Goal: Task Accomplishment & Management: Complete application form

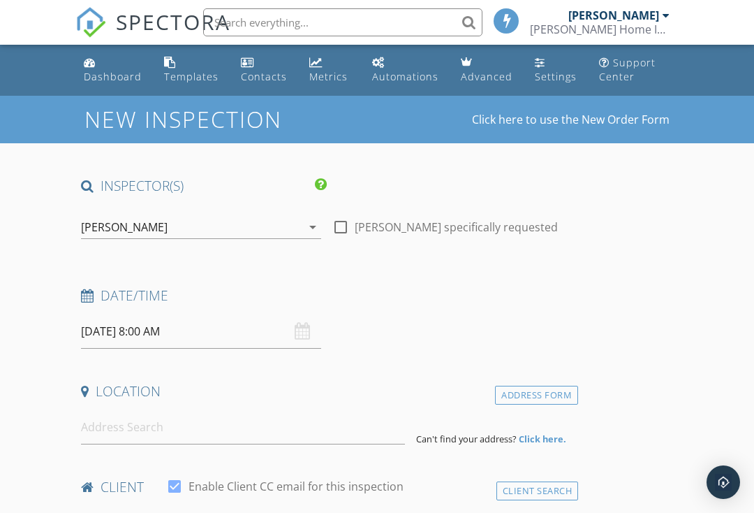
click at [307, 329] on div "[DATE] 8:00 AM" at bounding box center [201, 331] width 240 height 34
click at [311, 329] on input "[DATE] 8:00 AM" at bounding box center [201, 331] width 240 height 34
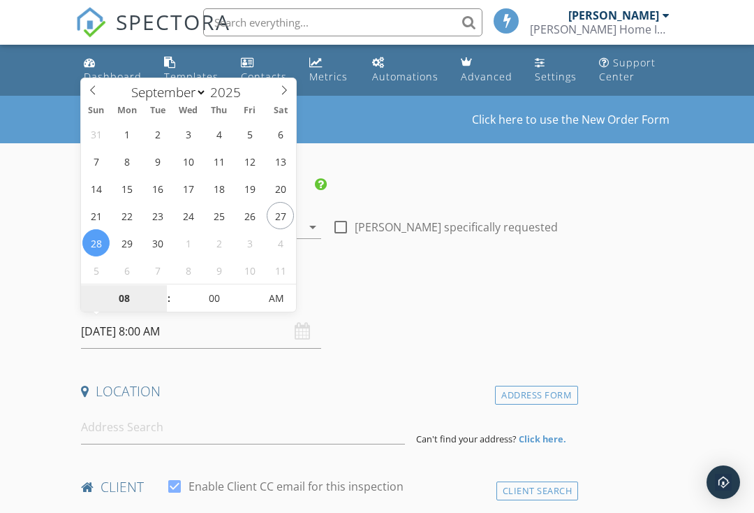
type input "[DATE] 8:00 AM"
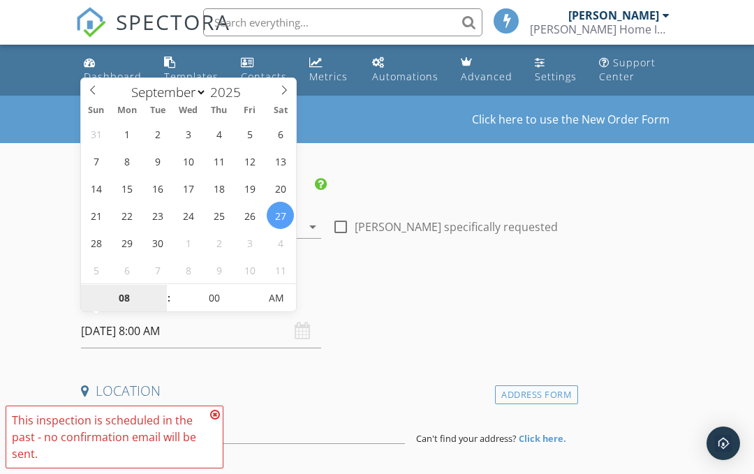
click at [155, 294] on input "08" at bounding box center [124, 299] width 86 height 28
click at [168, 287] on span ":" at bounding box center [169, 298] width 4 height 28
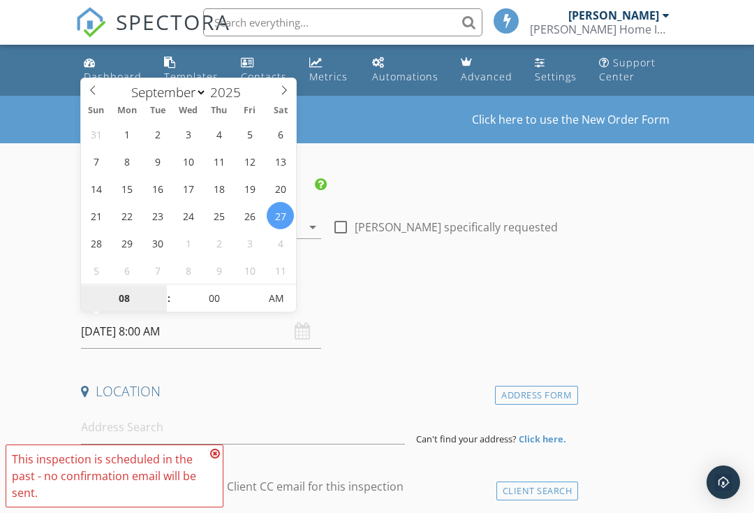
click at [155, 290] on input "08" at bounding box center [124, 299] width 86 height 28
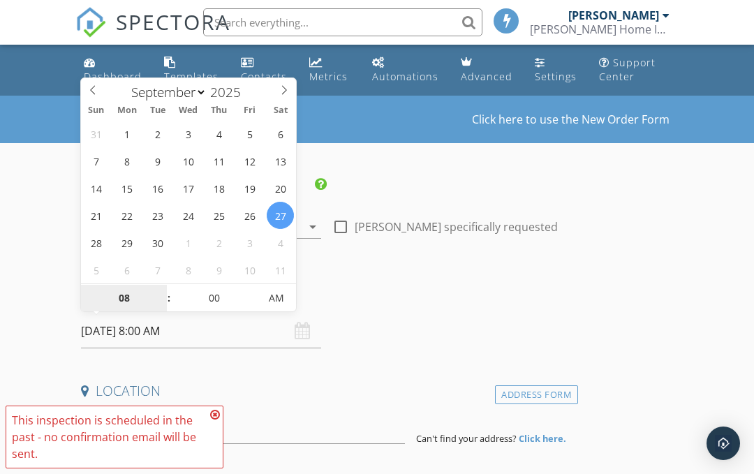
click at [156, 285] on input "08" at bounding box center [124, 299] width 86 height 28
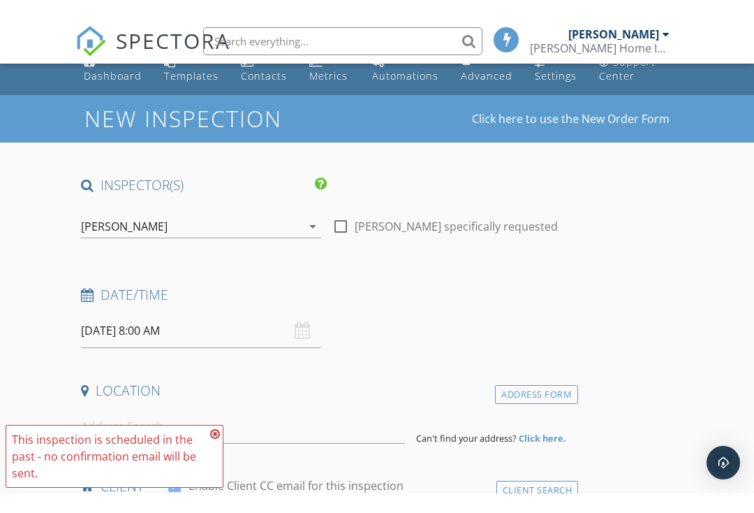
scroll to position [20, 0]
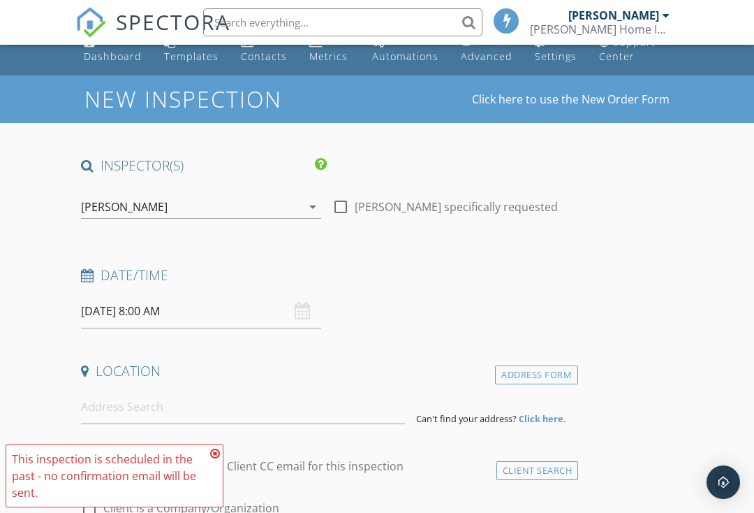
click at [302, 304] on div "09/27/2025 8:00 AM" at bounding box center [201, 311] width 240 height 34
click at [305, 310] on div "09/27/2025 8:00 AM" at bounding box center [201, 311] width 240 height 34
click at [311, 305] on input "09/27/2025 8:00 AM" at bounding box center [201, 311] width 240 height 34
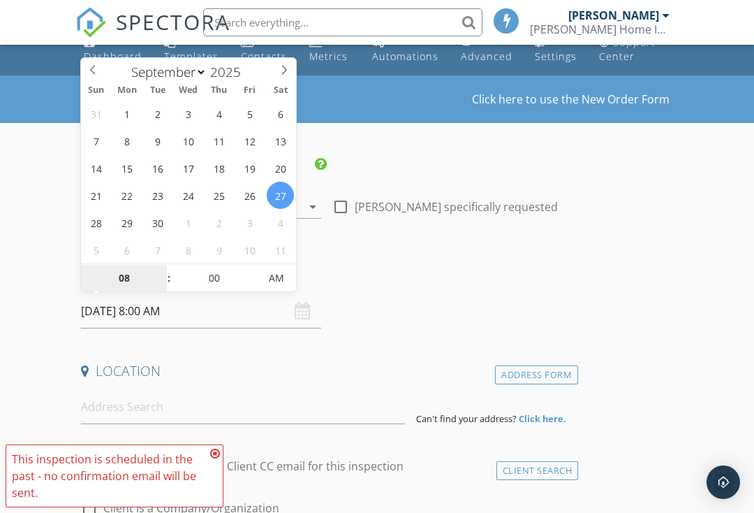
click at [155, 275] on input "08" at bounding box center [124, 279] width 86 height 28
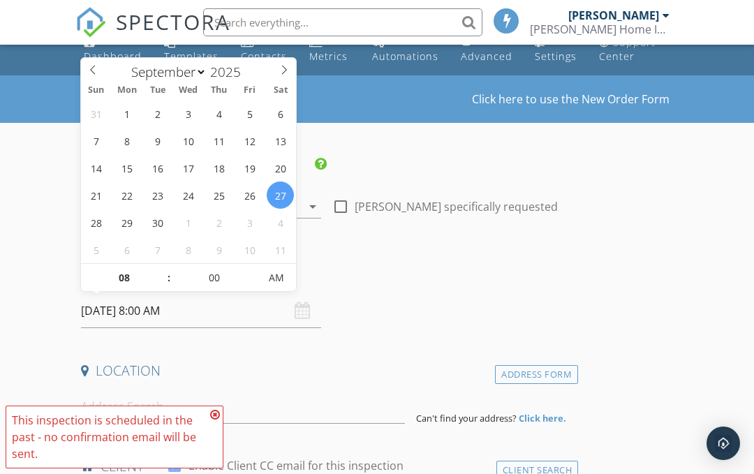
click at [166, 272] on span at bounding box center [162, 271] width 10 height 14
type input "09"
type input "09/27/2025 9:00 AM"
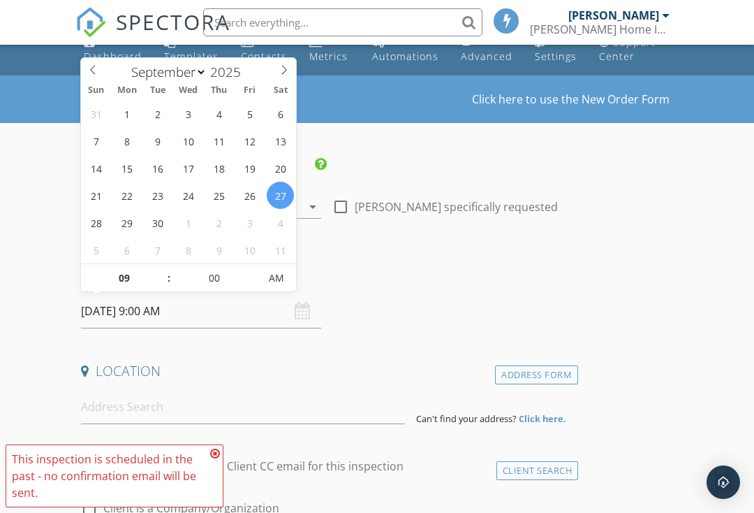
click at [167, 272] on span at bounding box center [162, 271] width 10 height 14
type input "10"
type input "09/27/2025 10:00 AM"
click at [168, 265] on span ":" at bounding box center [169, 278] width 4 height 28
click at [164, 273] on span at bounding box center [162, 271] width 10 height 14
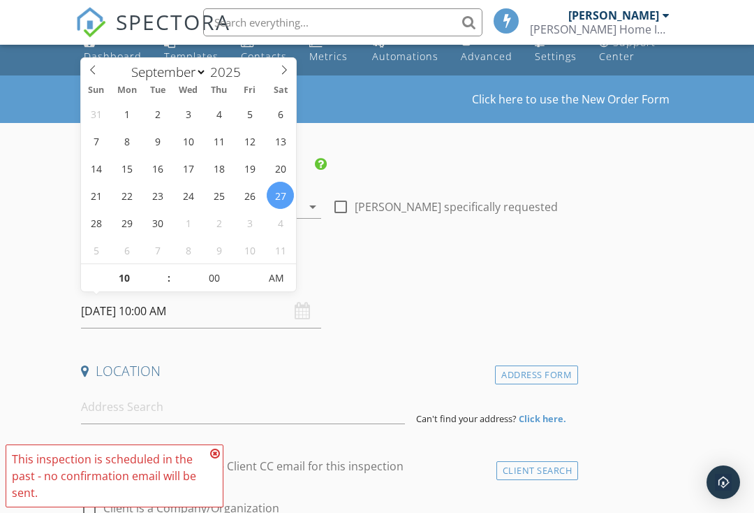
type input "11"
type input "09/27/2025 11:00 AM"
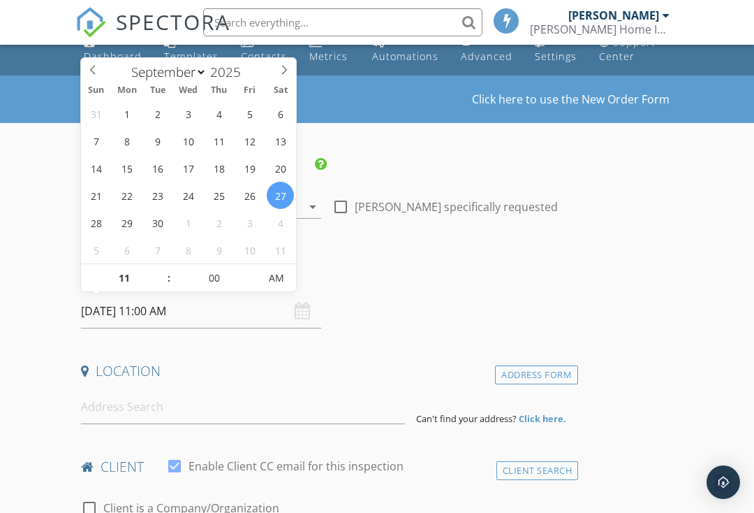
click at [166, 269] on span at bounding box center [162, 271] width 10 height 14
type input "12"
click at [284, 277] on span "PM" at bounding box center [276, 278] width 38 height 28
type input "09/27/2025 12:00 AM"
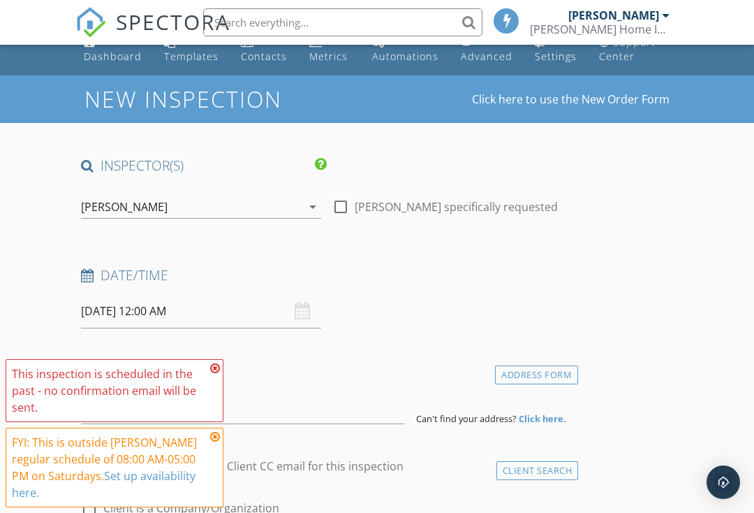
click at [149, 481] on link "Set up availability here." at bounding box center [104, 484] width 184 height 32
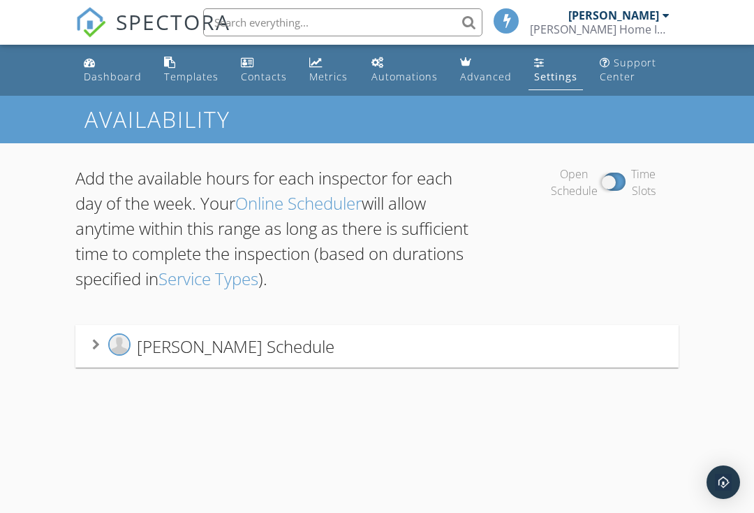
click at [83, 348] on div "[PERSON_NAME] Schedule" at bounding box center [377, 346] width 604 height 43
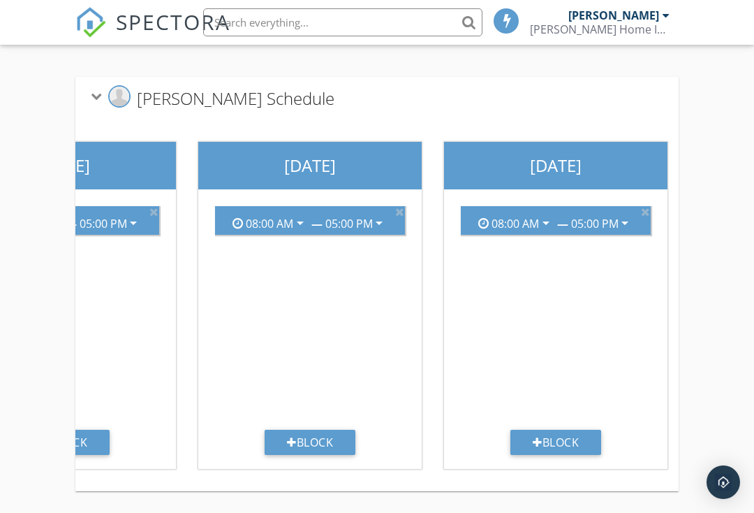
scroll to position [0, 1118]
click at [634, 219] on icon "arrow_drop_down" at bounding box center [625, 222] width 17 height 17
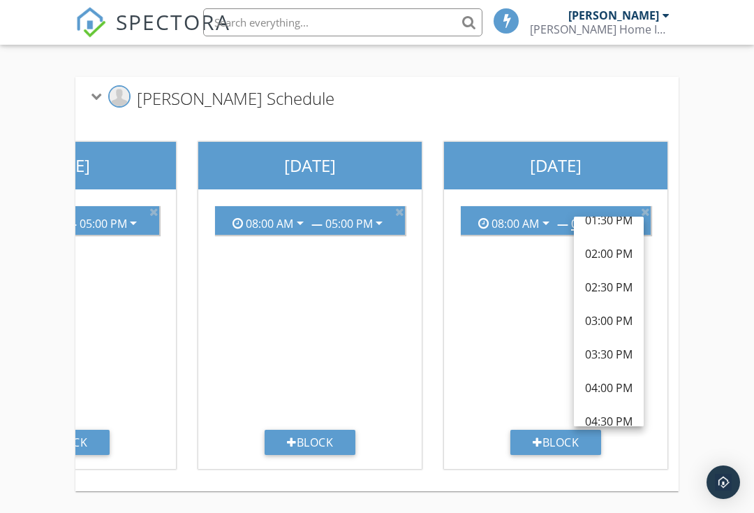
scroll to position [369, 0]
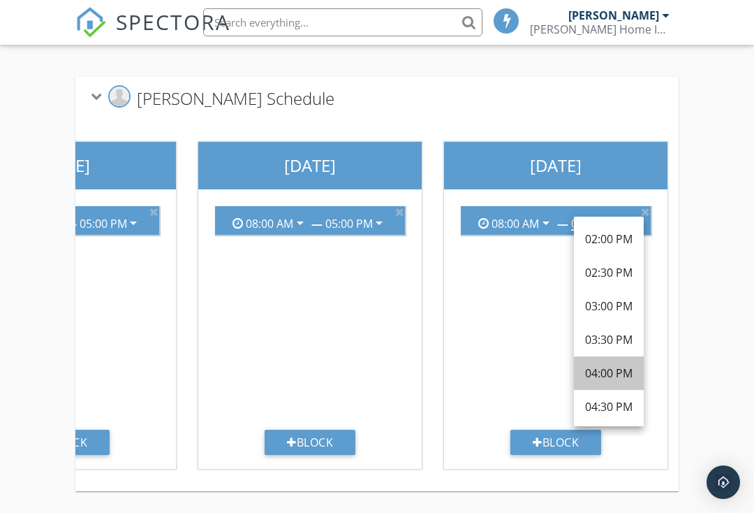
click at [619, 381] on div "04:00 PM" at bounding box center [609, 373] width 48 height 17
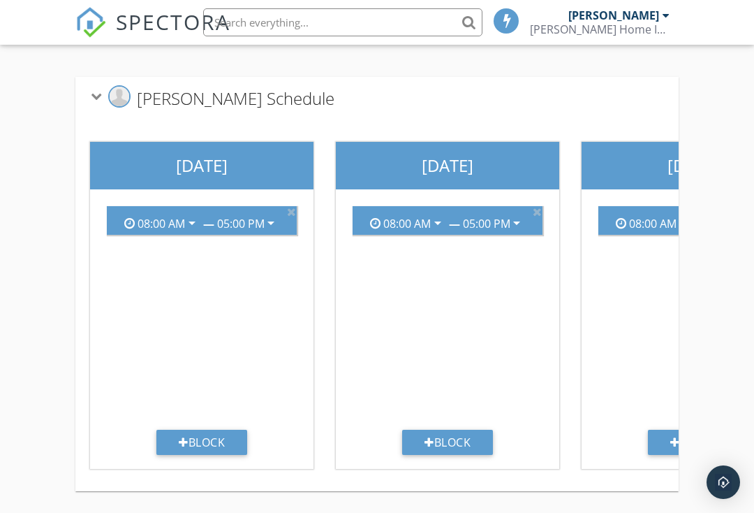
scroll to position [0, 242]
click at [94, 101] on icon at bounding box center [96, 97] width 11 height 8
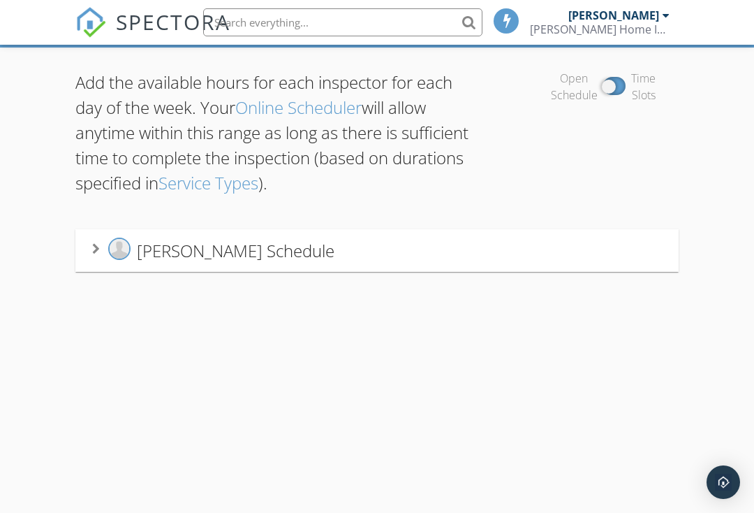
scroll to position [96, 0]
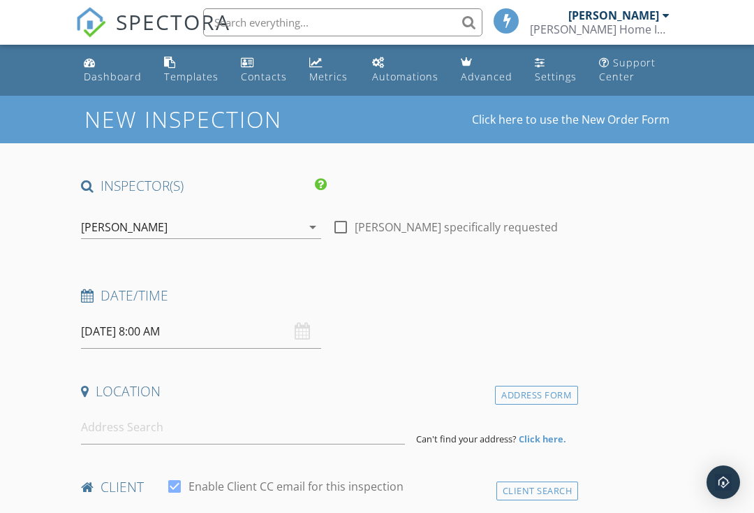
click at [305, 325] on div "[DATE] 8:00 AM" at bounding box center [201, 331] width 240 height 34
click at [310, 331] on input "[DATE] 8:00 AM" at bounding box center [201, 331] width 240 height 34
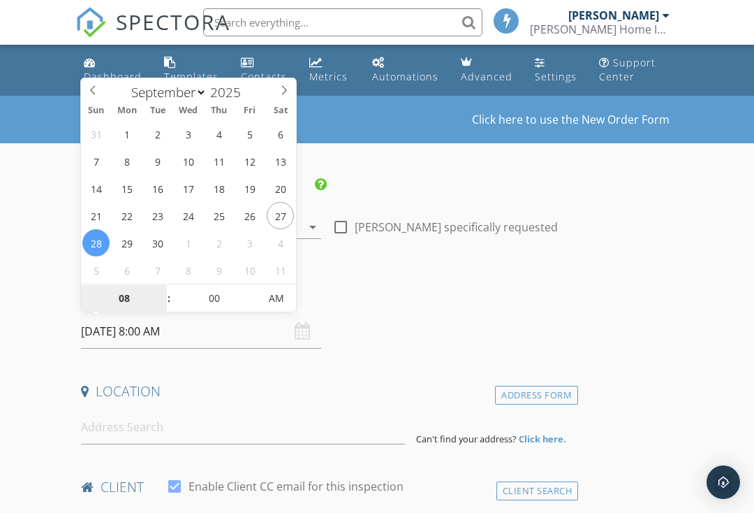
type input "[DATE] 8:00 AM"
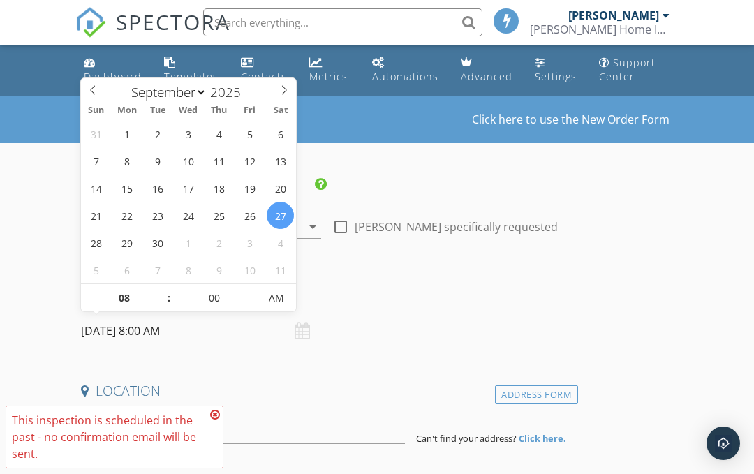
click at [163, 286] on span at bounding box center [162, 291] width 10 height 14
type input "09"
type input "[DATE] 9:00 AM"
click at [165, 291] on span at bounding box center [162, 291] width 10 height 14
type input "10"
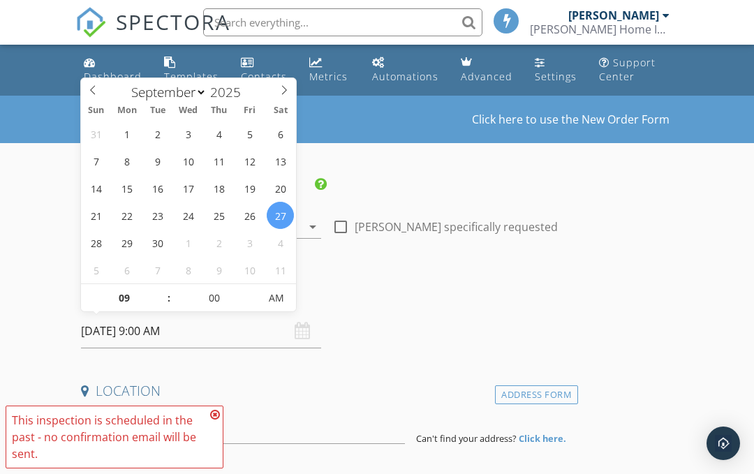
type input "[DATE] 10:00 AM"
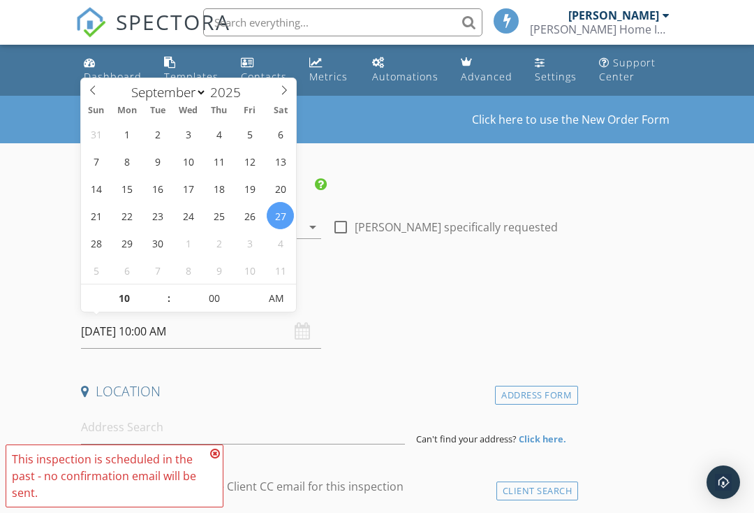
click at [166, 289] on span at bounding box center [162, 291] width 10 height 14
type input "11"
type input "09/27/2025 11:00 AM"
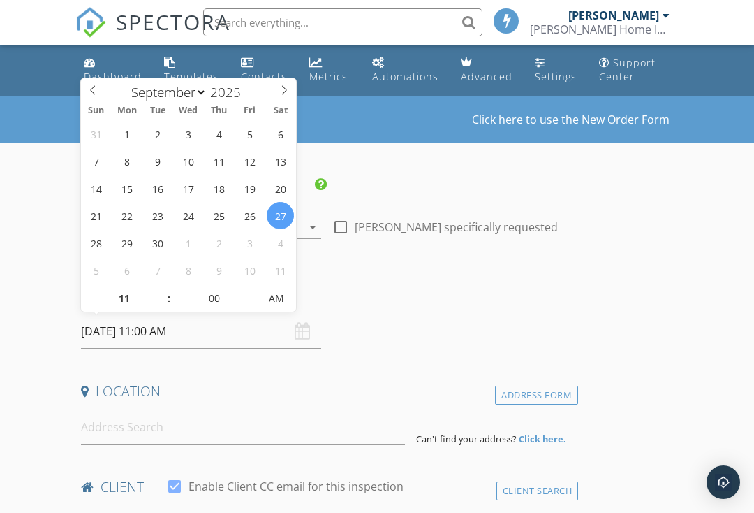
click at [167, 288] on span at bounding box center [162, 291] width 10 height 14
type input "12"
type input "09/27/2025 12:00 AM"
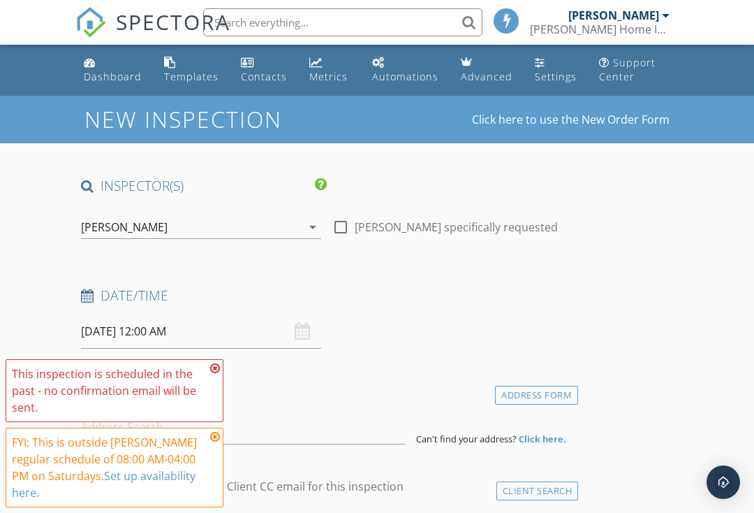
click at [219, 367] on icon at bounding box center [215, 368] width 10 height 11
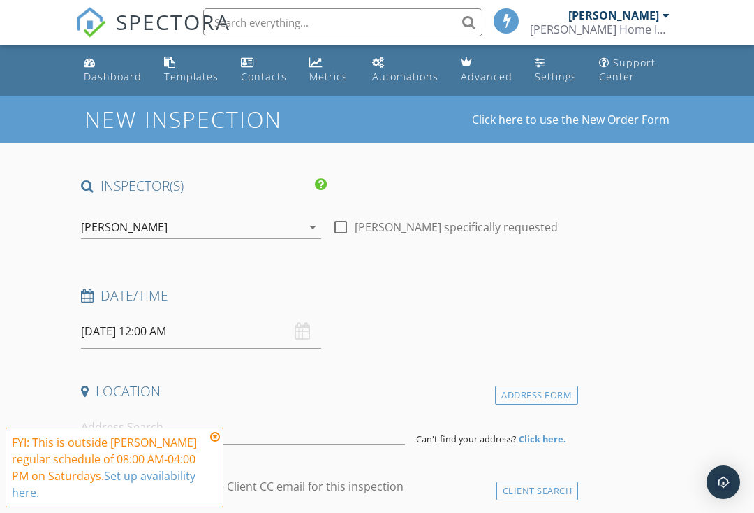
click at [217, 441] on icon at bounding box center [215, 436] width 10 height 11
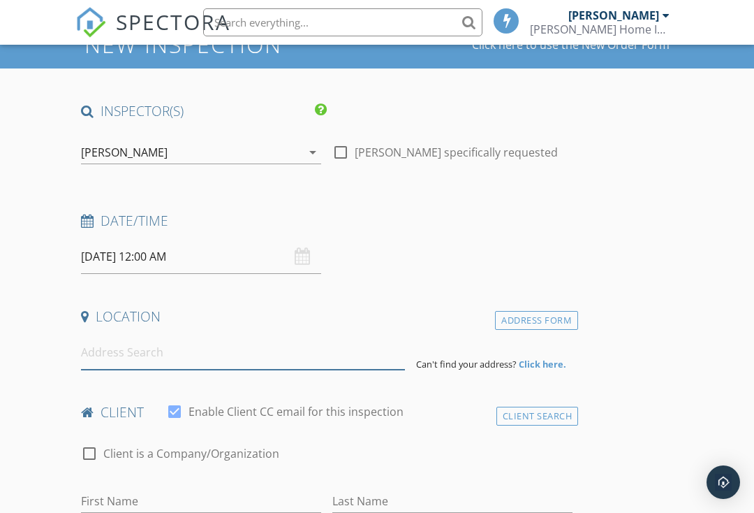
click at [309, 361] on input at bounding box center [243, 352] width 324 height 34
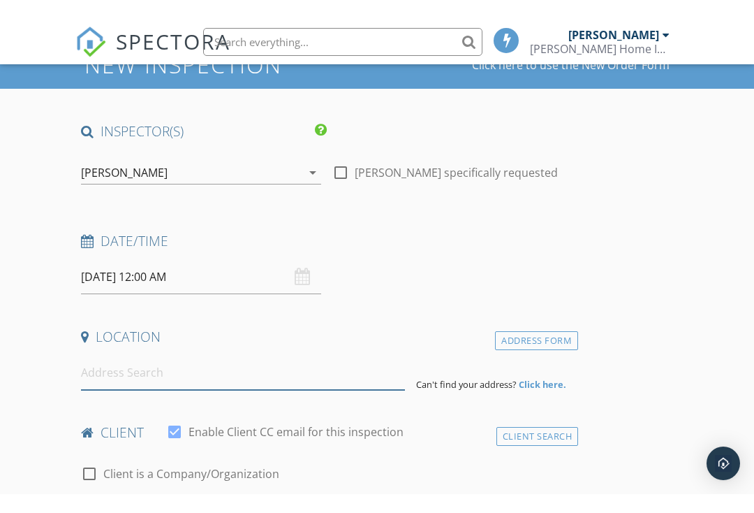
scroll to position [75, 0]
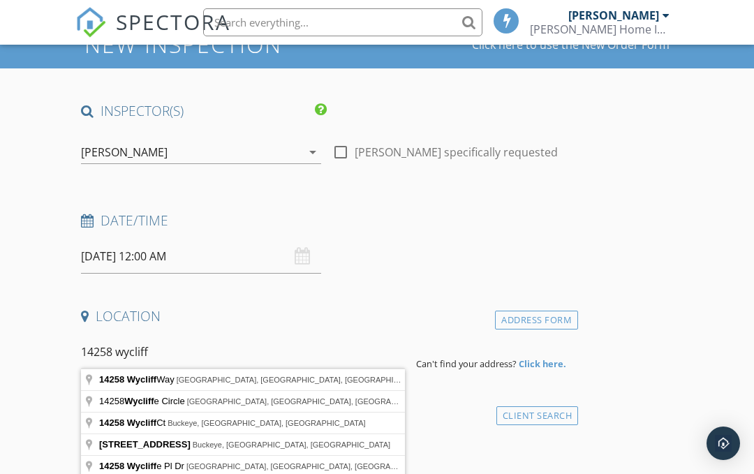
type input "14258 Wycliff Way, Magalia, CA, USA"
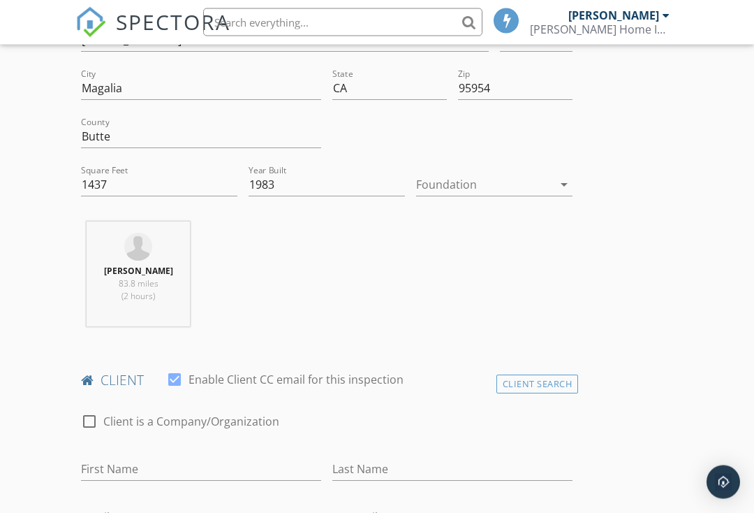
scroll to position [393, 0]
click at [565, 184] on icon "arrow_drop_down" at bounding box center [564, 184] width 17 height 17
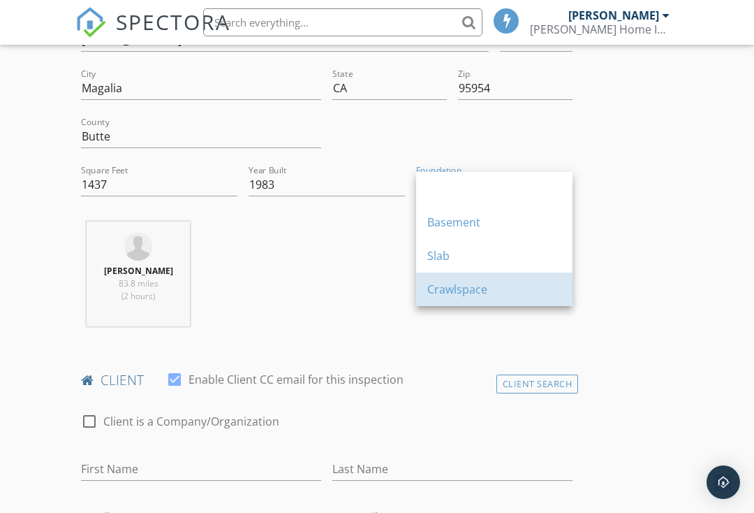
click at [479, 291] on div "Crawlspace" at bounding box center [495, 289] width 134 height 17
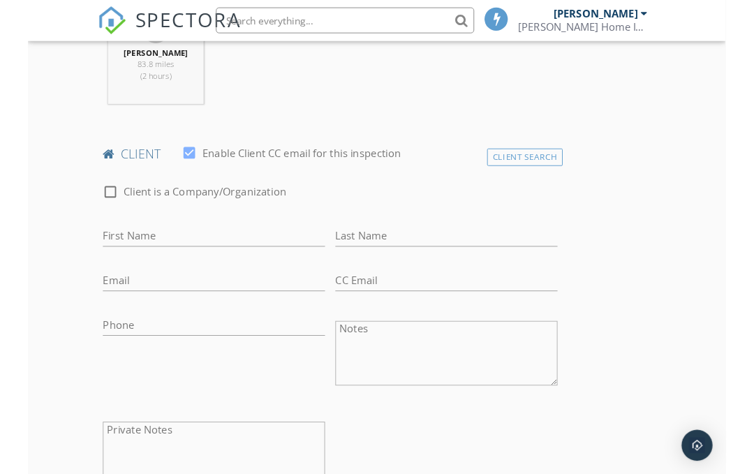
scroll to position [608, 0]
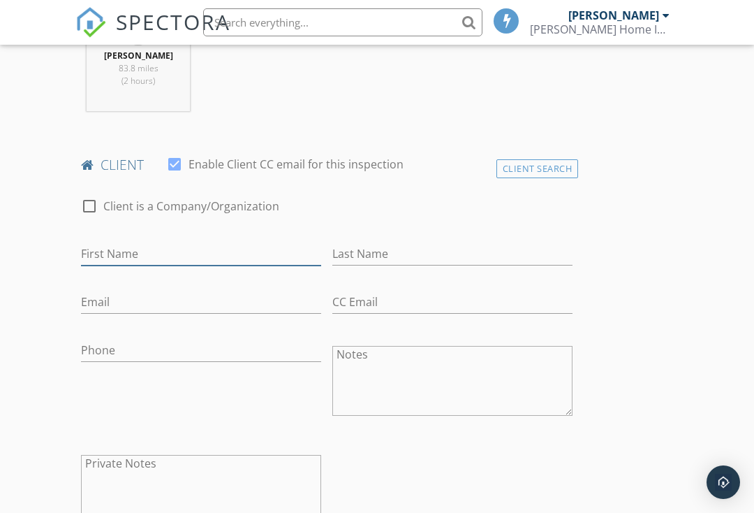
click at [144, 258] on input "First Name" at bounding box center [201, 253] width 240 height 23
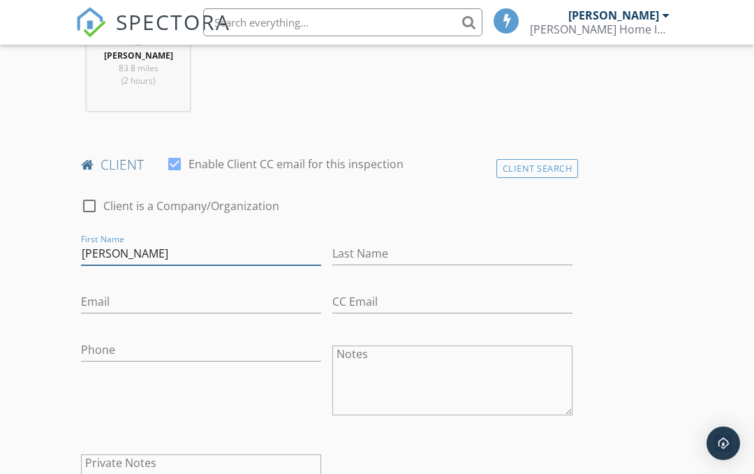
type input "Larry"
click at [434, 260] on input "Last Name" at bounding box center [453, 253] width 240 height 23
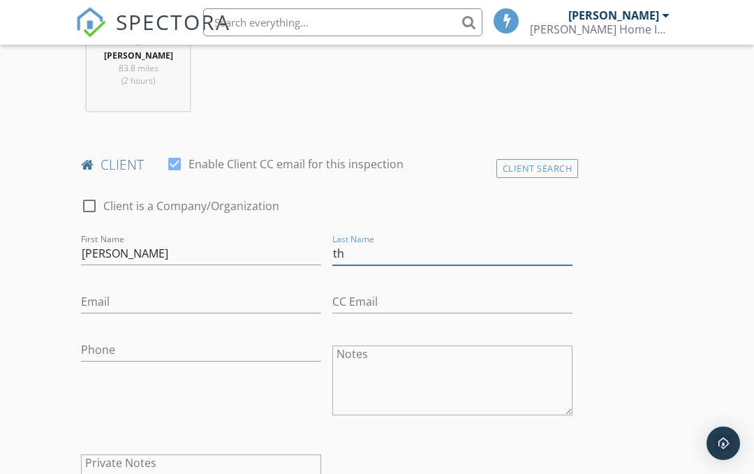
type input "t"
type input "Thompson"
click at [244, 305] on input "Email" at bounding box center [201, 302] width 240 height 23
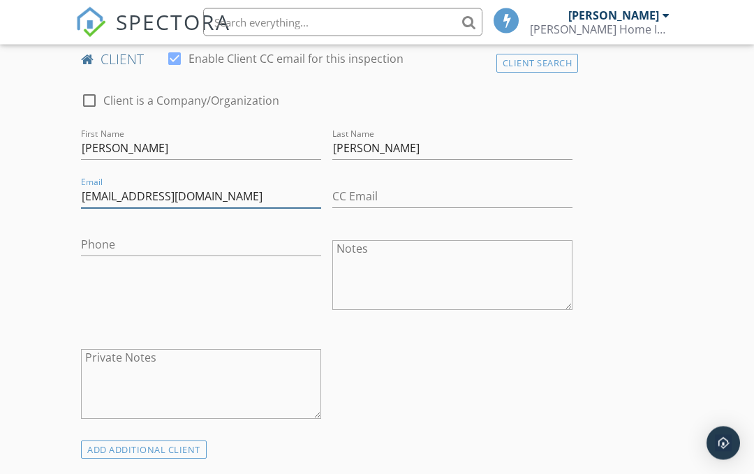
scroll to position [728, 0]
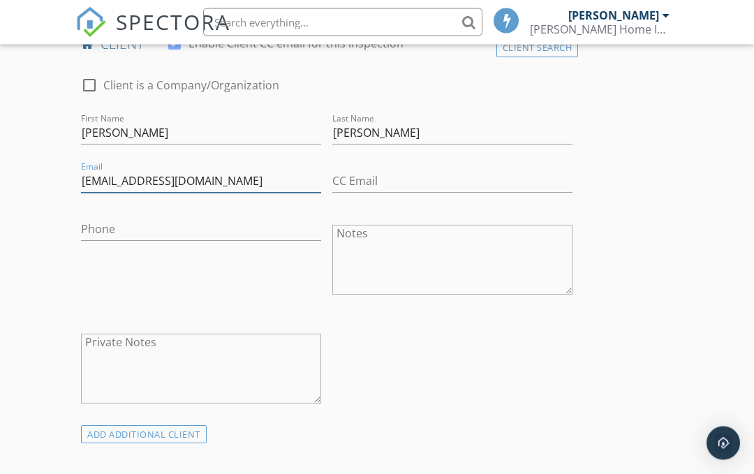
type input "Atcer1@aol.com"
click at [115, 229] on input "Phone" at bounding box center [201, 230] width 240 height 23
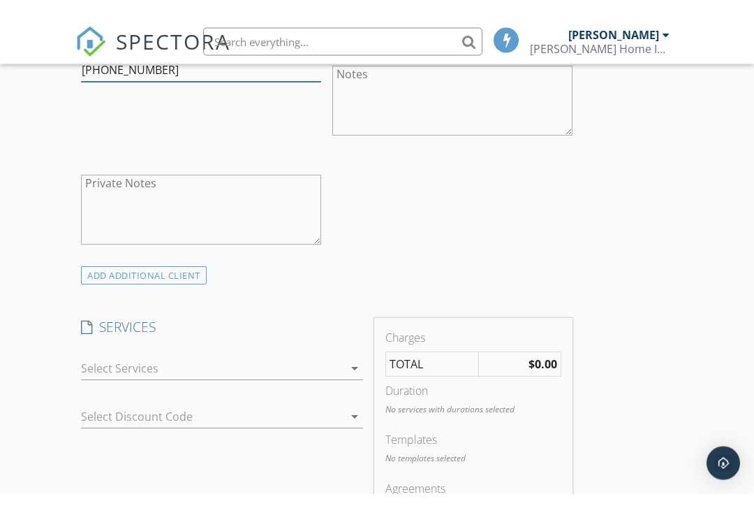
scroll to position [907, 0]
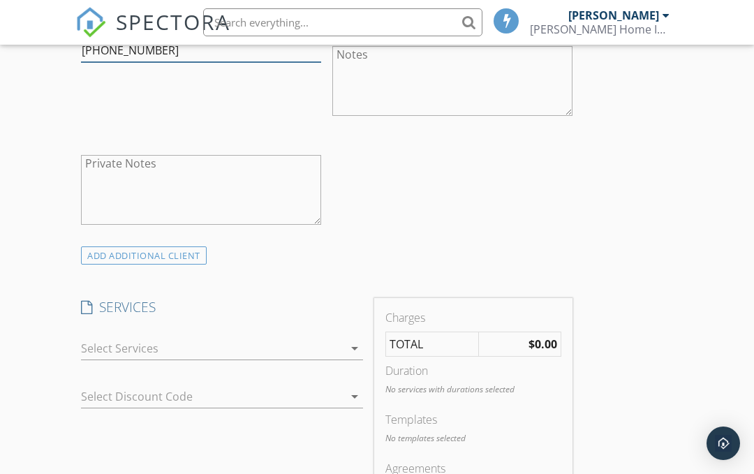
type input "832-707-3680"
click at [360, 345] on icon "arrow_drop_down" at bounding box center [354, 348] width 17 height 17
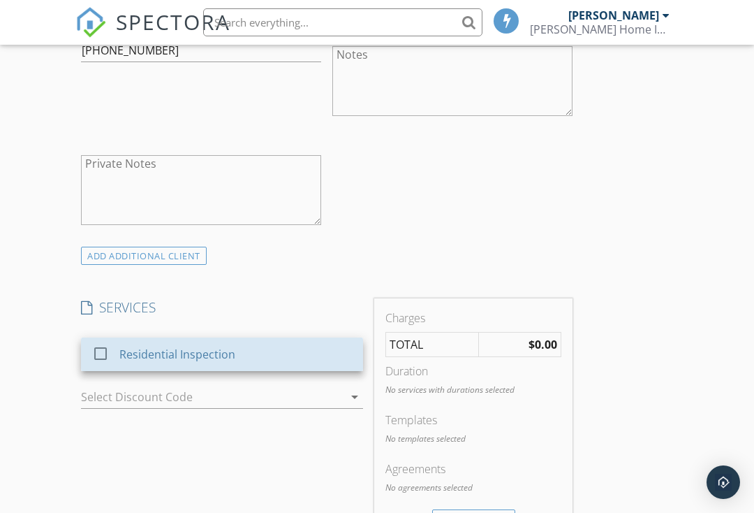
click at [265, 351] on div "Residential Inspection" at bounding box center [235, 354] width 233 height 28
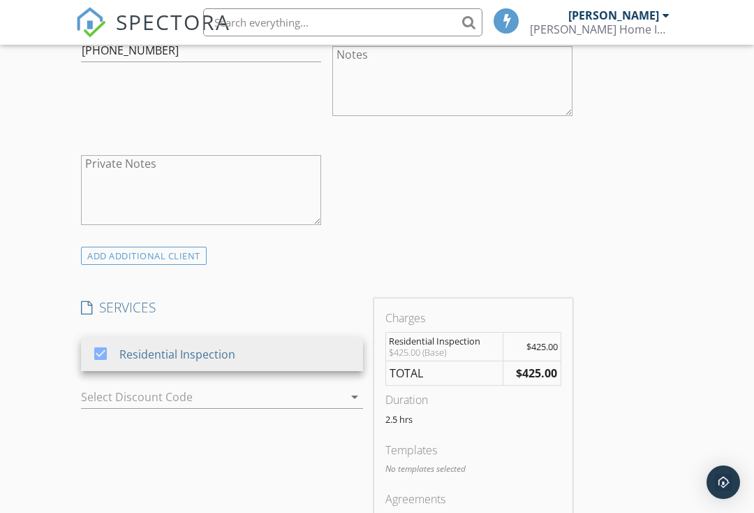
click at [356, 400] on icon "arrow_drop_down" at bounding box center [354, 396] width 17 height 17
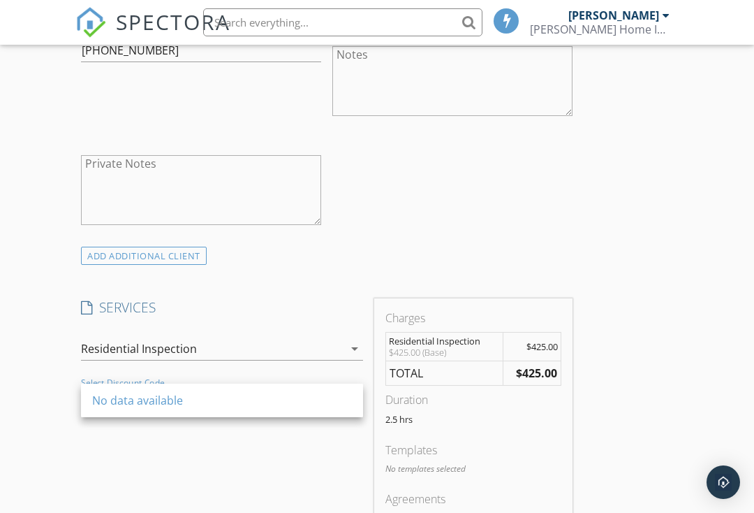
click at [311, 455] on div "SERVICES check_box Residential Inspection Residential Inspection arrow_drop_dow…" at bounding box center [221, 428] width 293 height 261
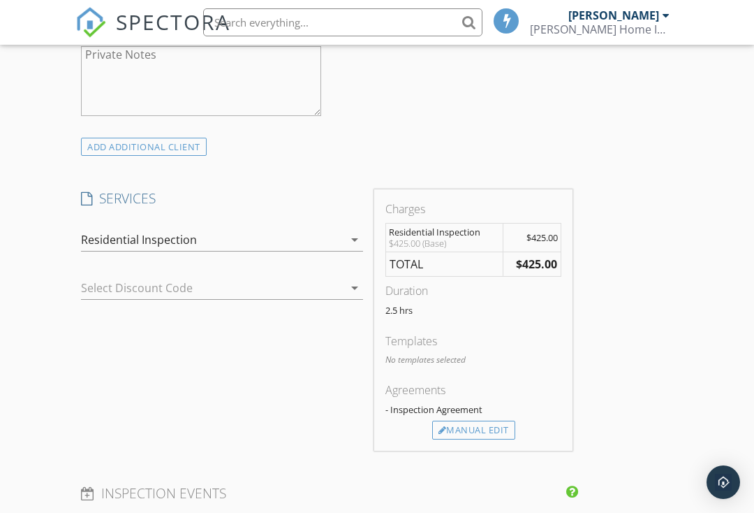
scroll to position [1015, 0]
click at [495, 430] on div "Manual Edit" at bounding box center [473, 432] width 83 height 20
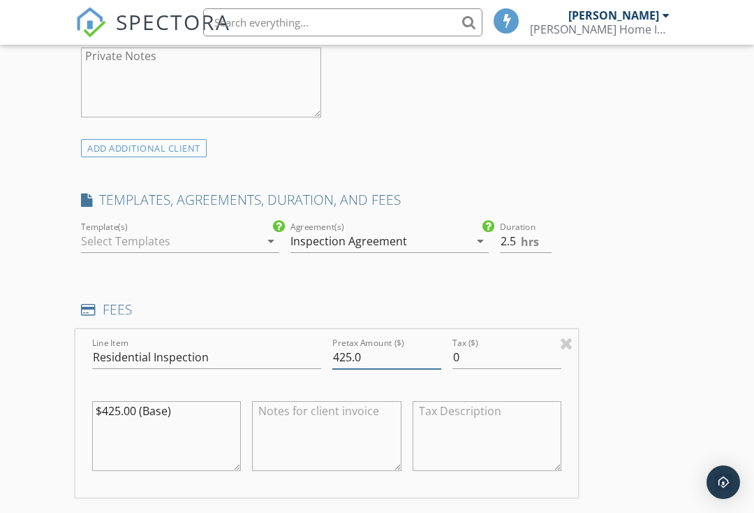
click at [390, 361] on input "425.0" at bounding box center [387, 357] width 109 height 23
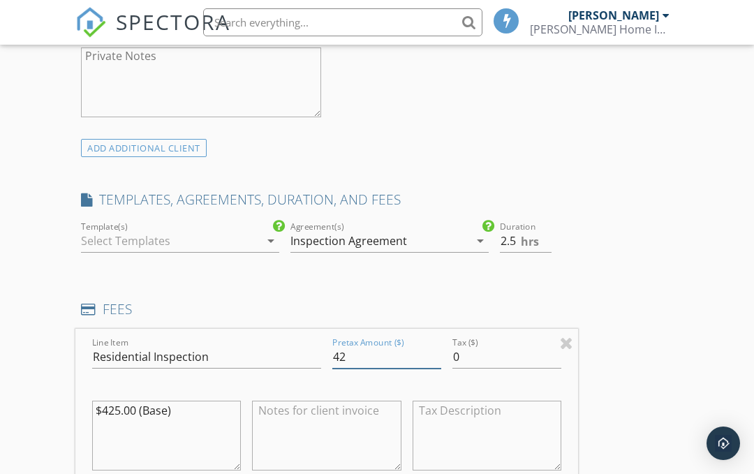
type input "4"
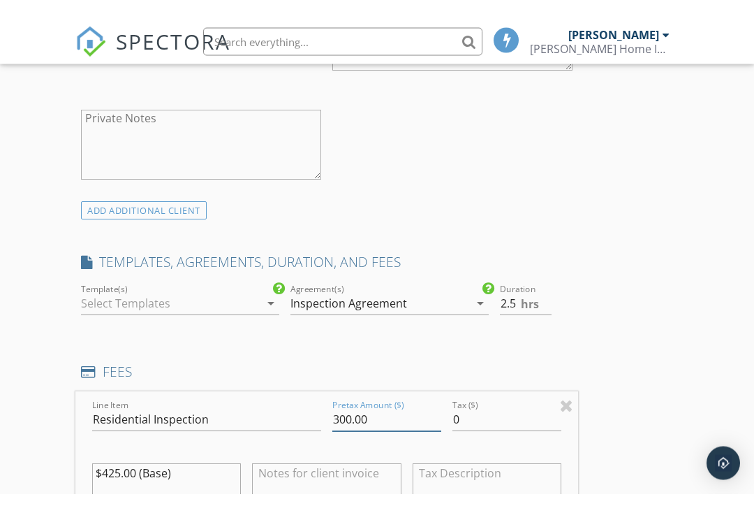
scroll to position [965, 0]
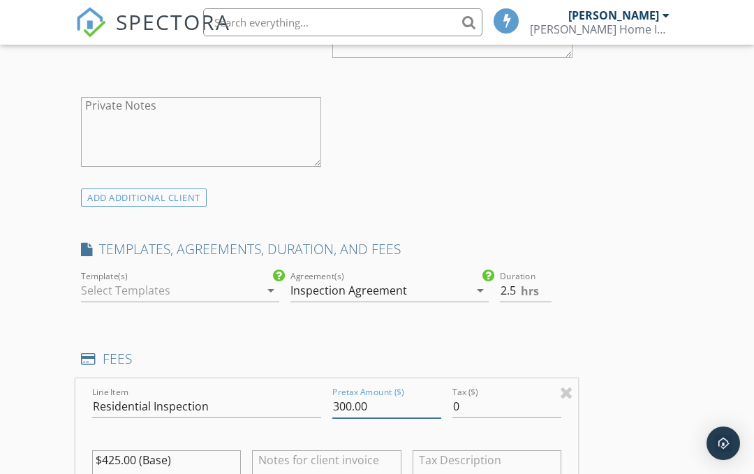
type input "300.00"
click at [274, 290] on icon "arrow_drop_down" at bounding box center [271, 290] width 17 height 17
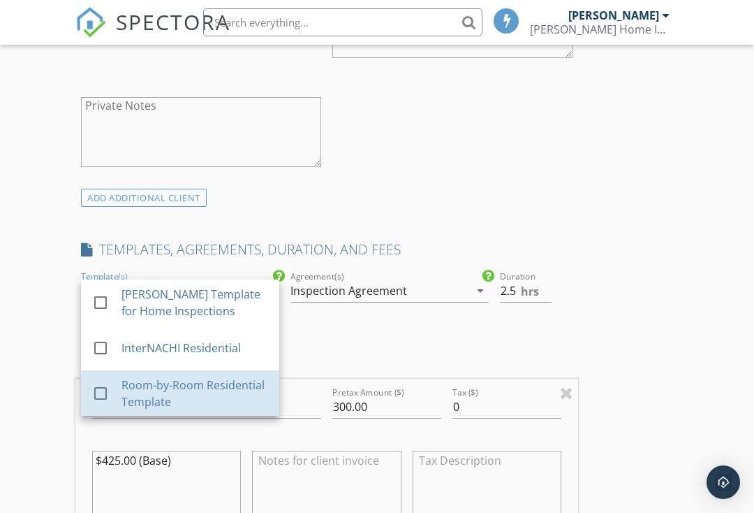
click at [140, 389] on div "Room-by-Room Residential Template" at bounding box center [195, 394] width 147 height 34
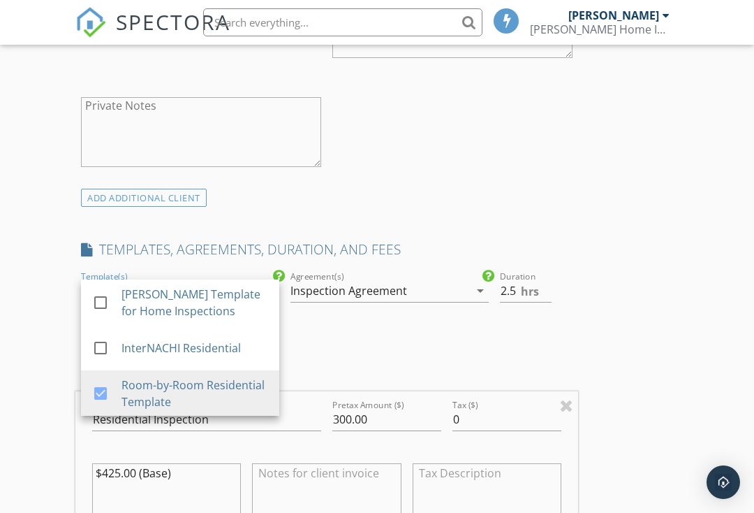
click at [623, 353] on div "INSPECTOR(S) check_box David Mitchell PRIMARY David Mitchell arrow_drop_down ch…" at bounding box center [377, 438] width 604 height 2455
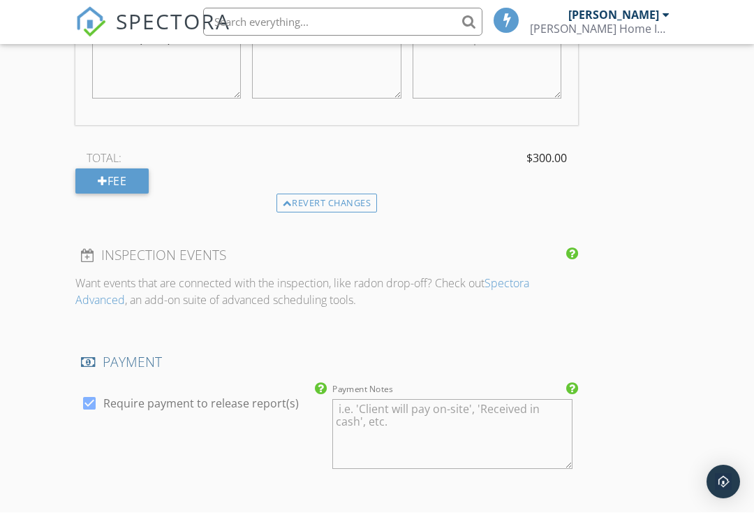
scroll to position [1400, 0]
click at [490, 426] on textarea "Payment Notes" at bounding box center [453, 434] width 240 height 70
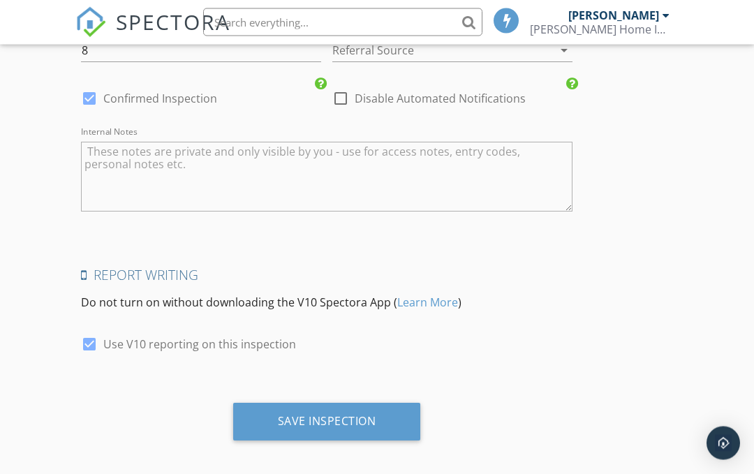
scroll to position [2184, 0]
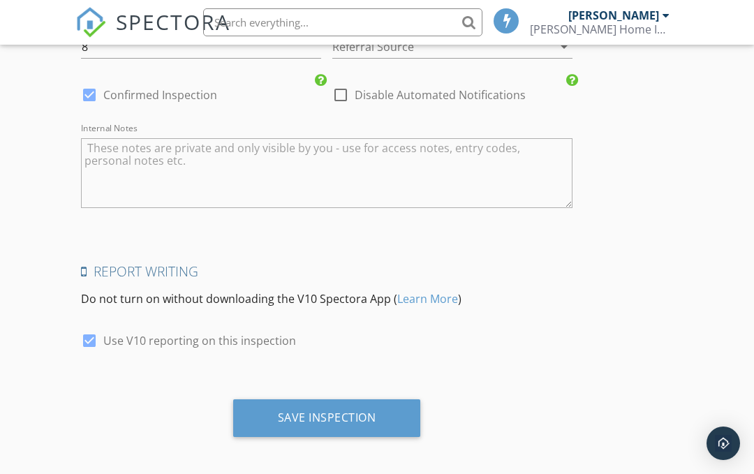
type textarea "Client will pay via phone"
click at [347, 421] on div "Save Inspection" at bounding box center [327, 419] width 188 height 38
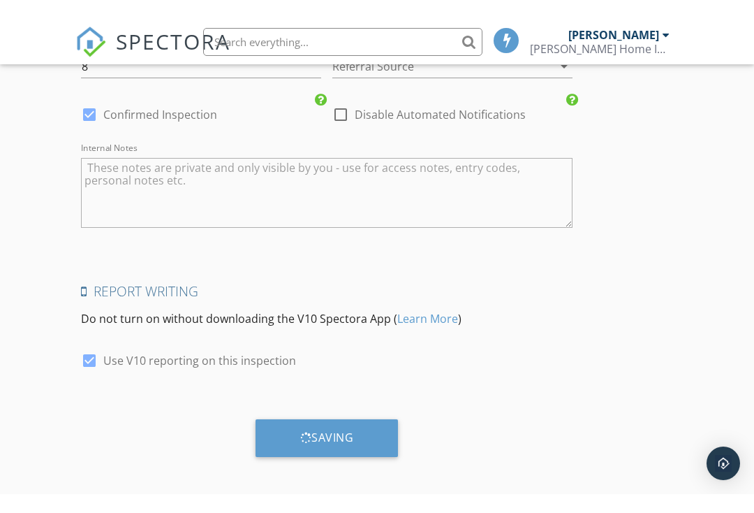
scroll to position [2143, 0]
